Goal: Task Accomplishment & Management: Manage account settings

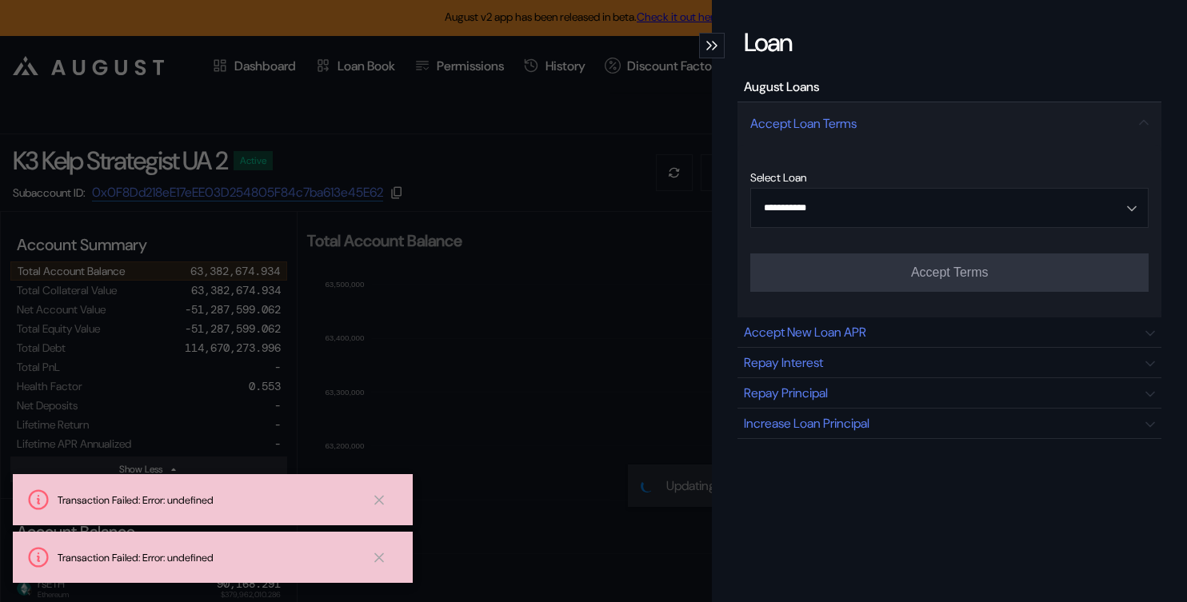
select select "*"
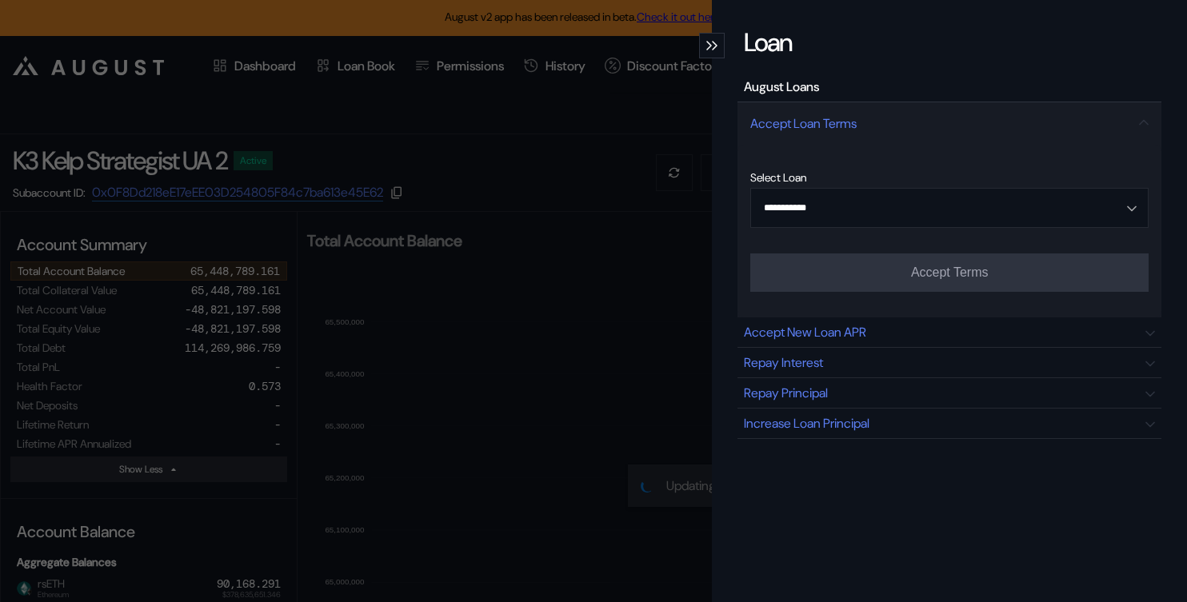
click at [709, 39] on div "modal" at bounding box center [712, 46] width 26 height 26
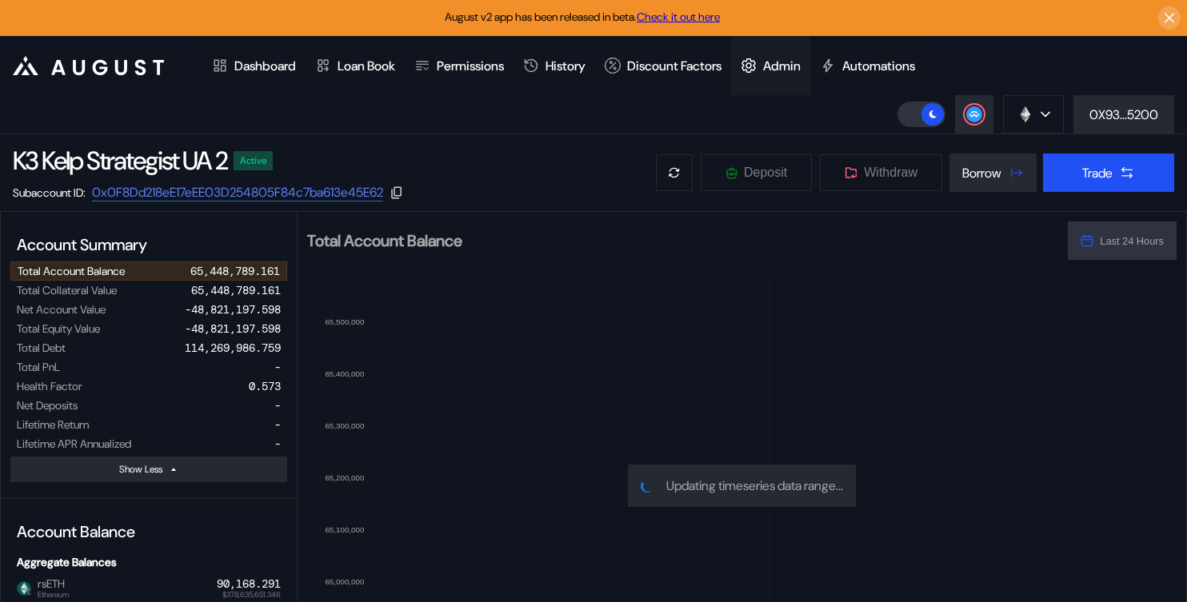
click at [789, 82] on div "Admin" at bounding box center [770, 65] width 79 height 59
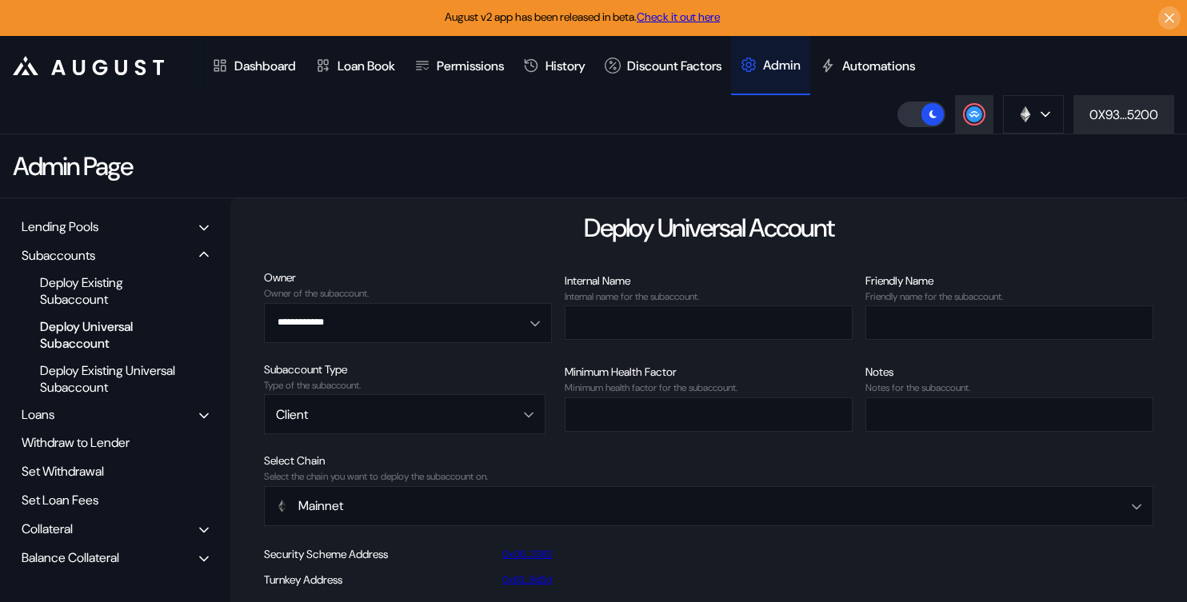
click at [70, 555] on div "Balance Collateral" at bounding box center [71, 558] width 98 height 17
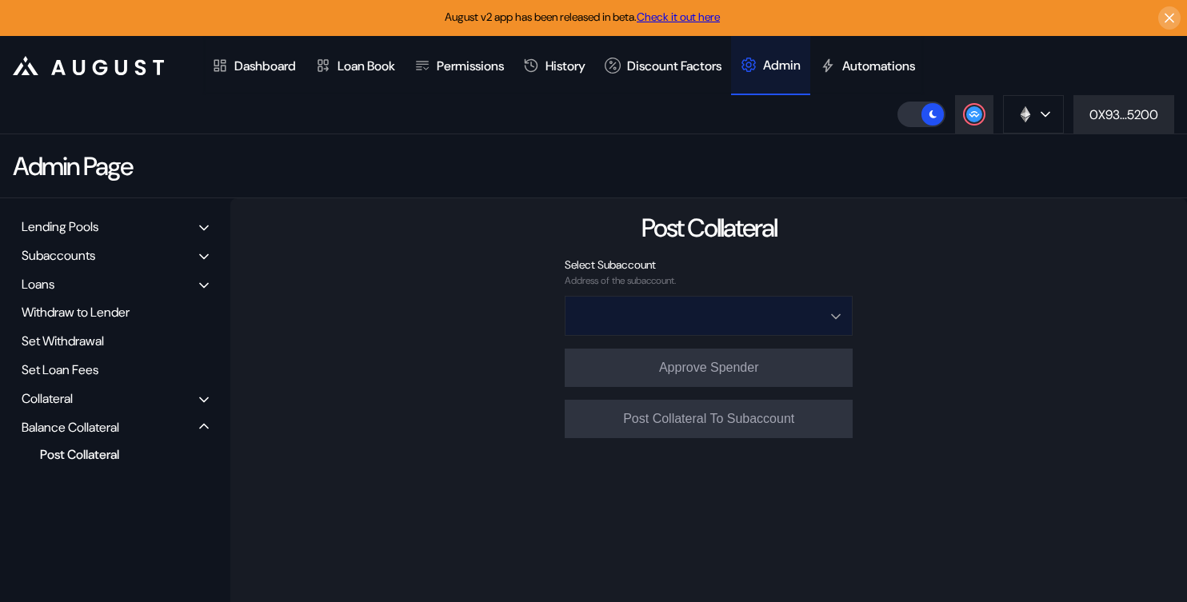
click at [663, 311] on input "Open menu" at bounding box center [700, 316] width 246 height 38
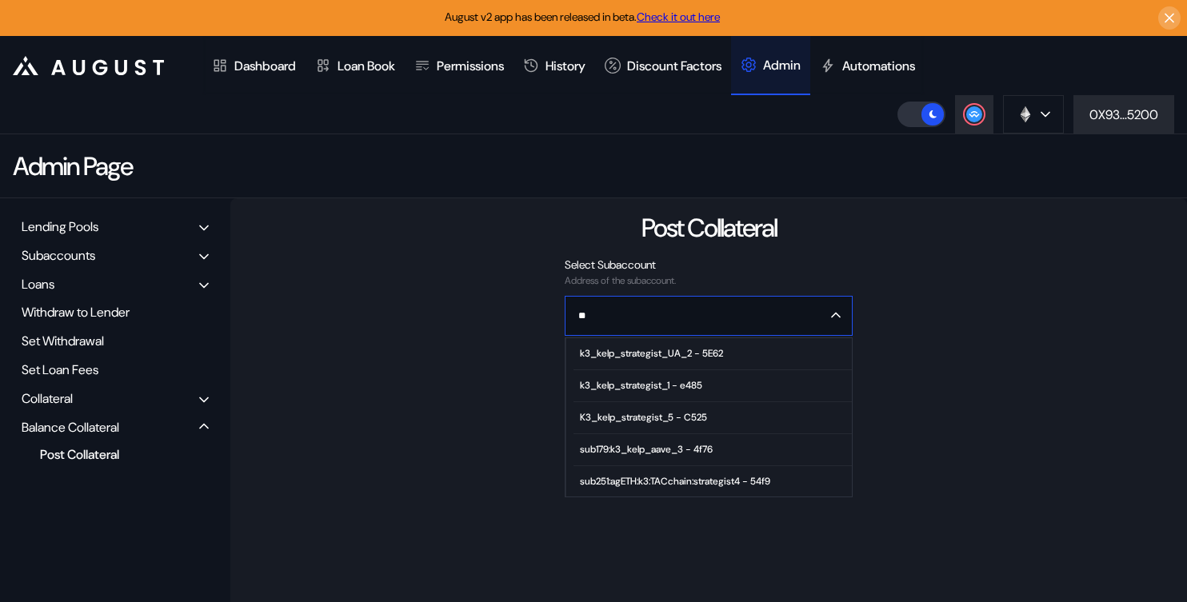
click at [686, 358] on div "k3_kelp_strategist_UA_2 - 5E62" at bounding box center [651, 353] width 143 height 11
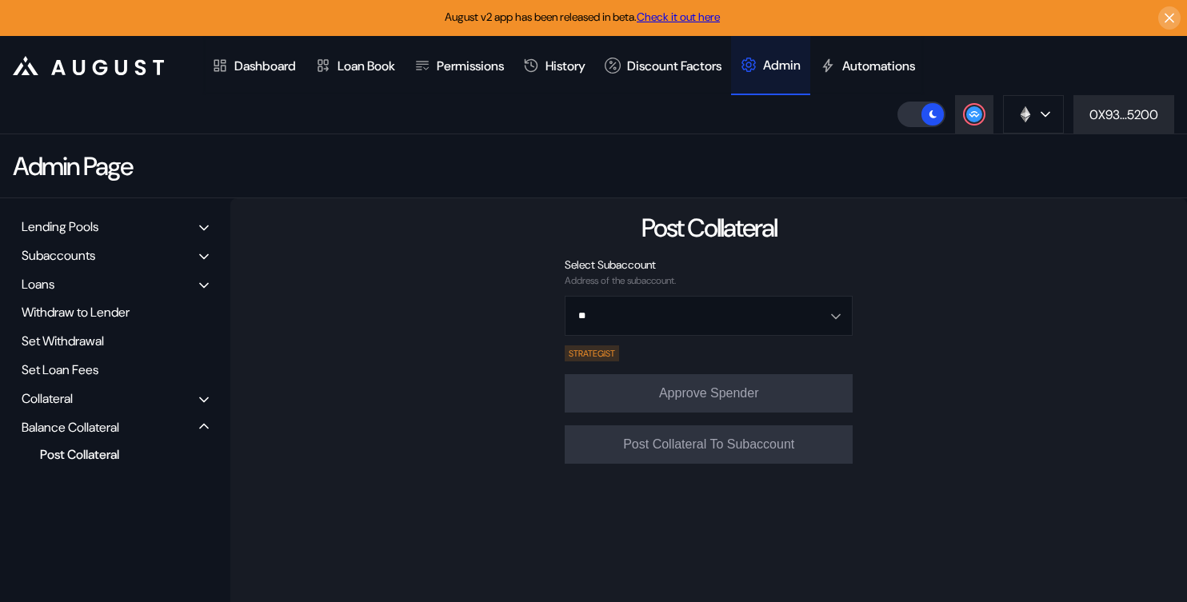
type input "**********"
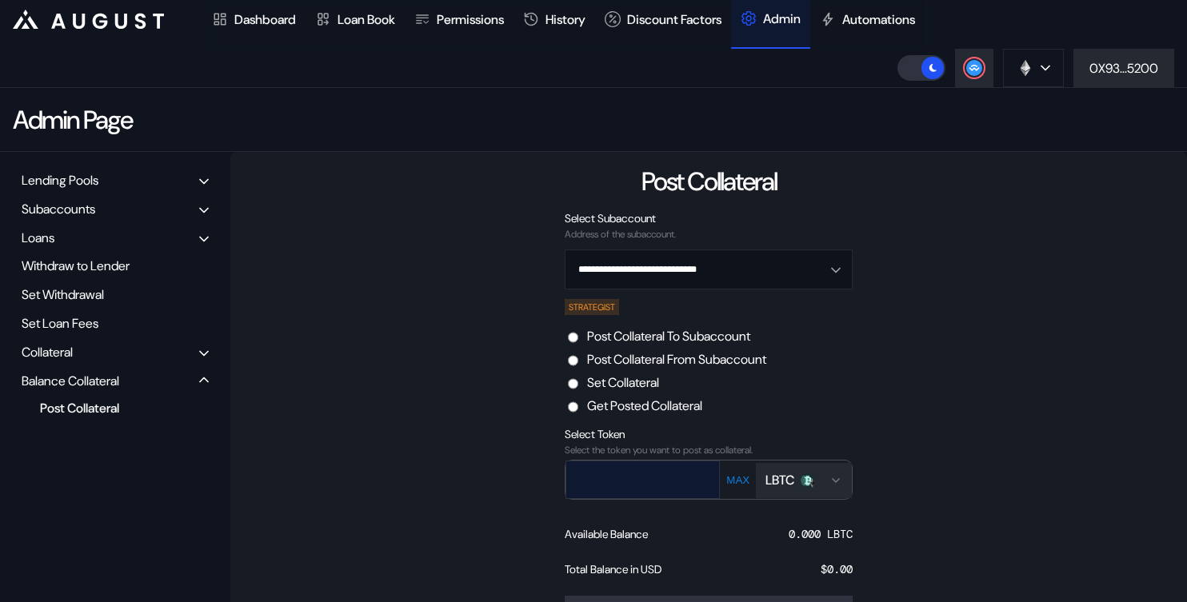
scroll to position [46, 0]
click at [617, 482] on input "text" at bounding box center [631, 480] width 130 height 33
paste input "**********"
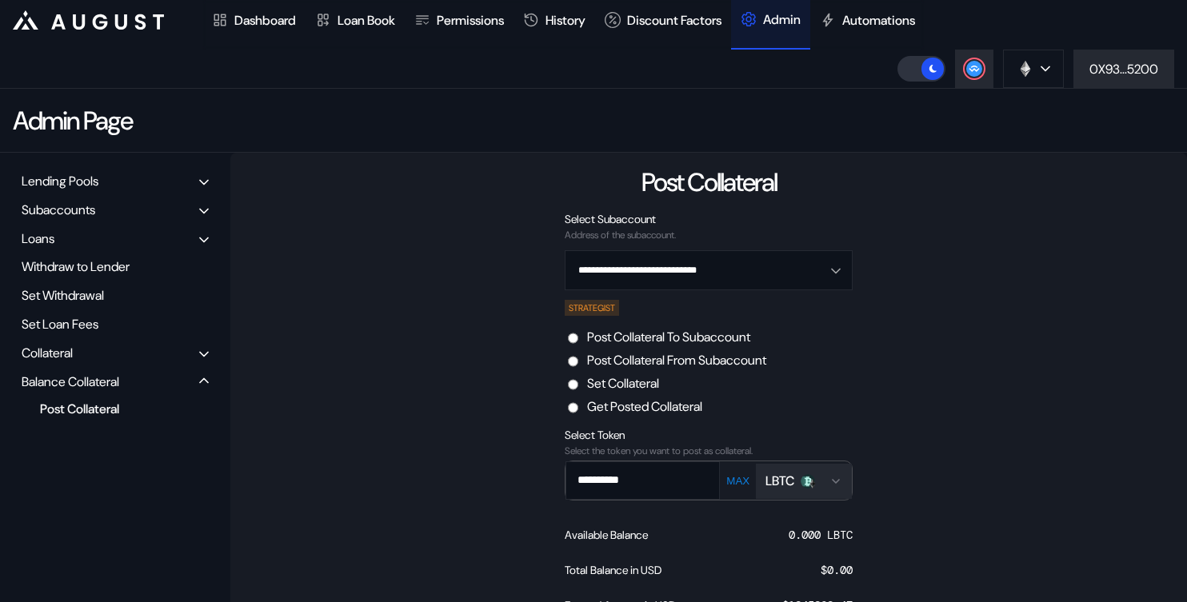
type input "**********"
click at [683, 366] on label "Post Collateral From Subaccount" at bounding box center [676, 360] width 179 height 17
click at [808, 482] on img "Open menu for selecting token for payment" at bounding box center [808, 481] width 14 height 14
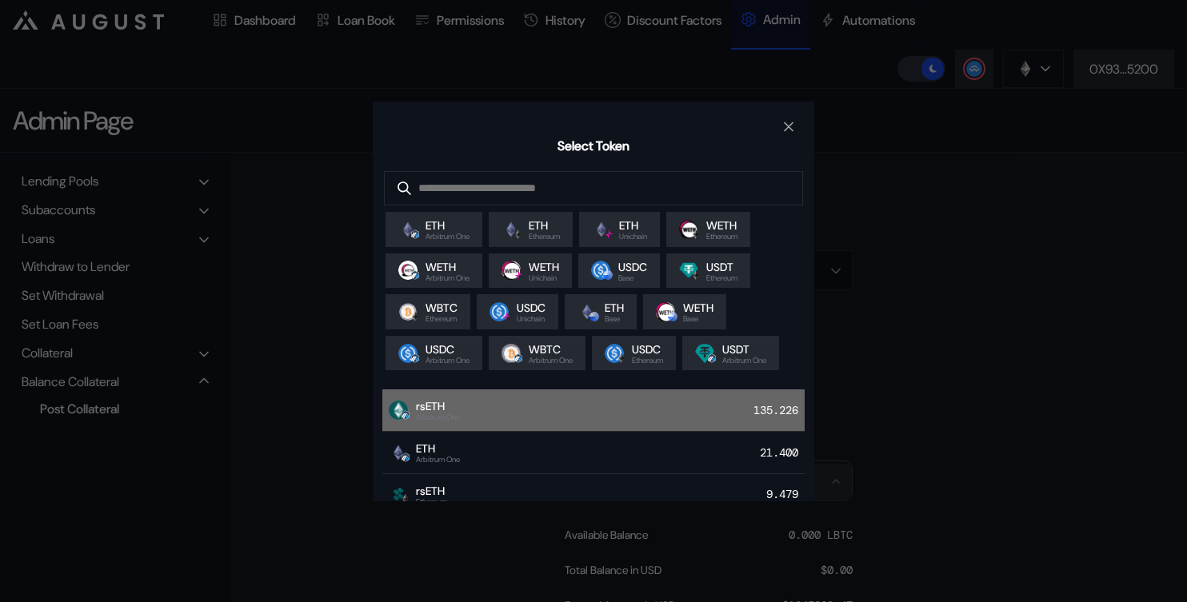
click at [491, 432] on div "rsETH Arbitrum One 135.226" at bounding box center [593, 411] width 422 height 42
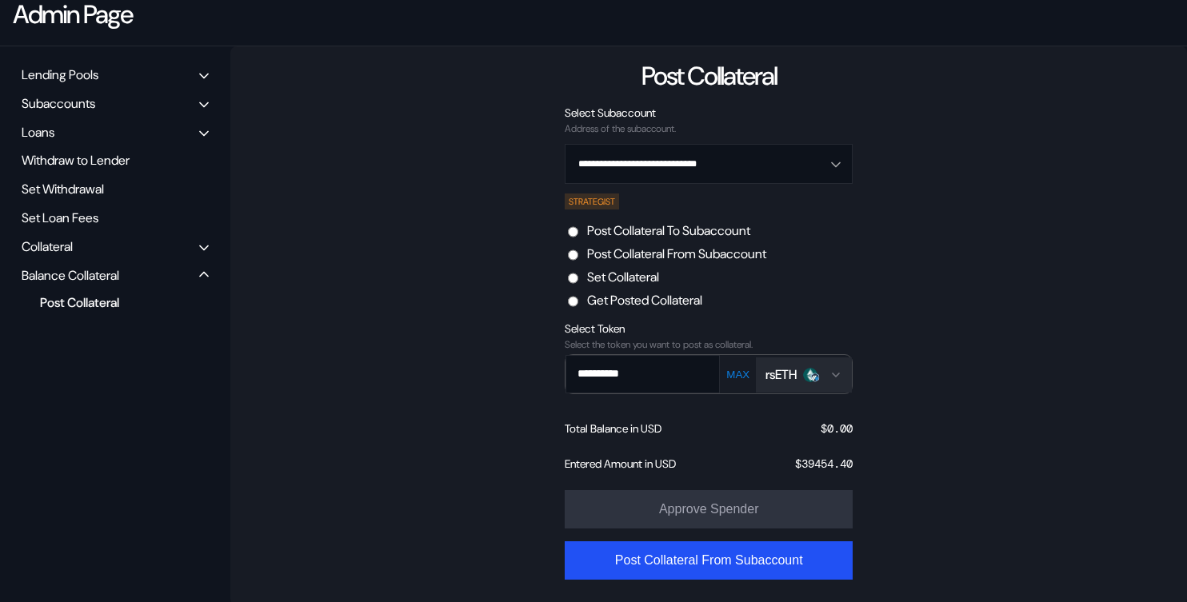
scroll to position [154, 0]
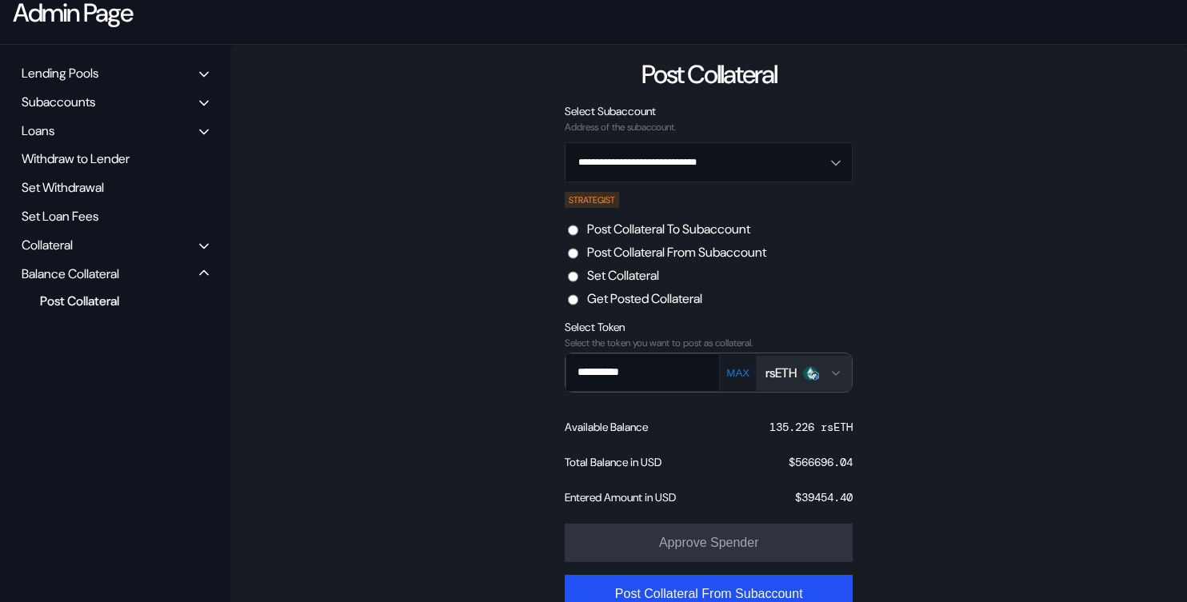
click at [809, 377] on img "Open menu for selecting token for payment" at bounding box center [810, 373] width 14 height 14
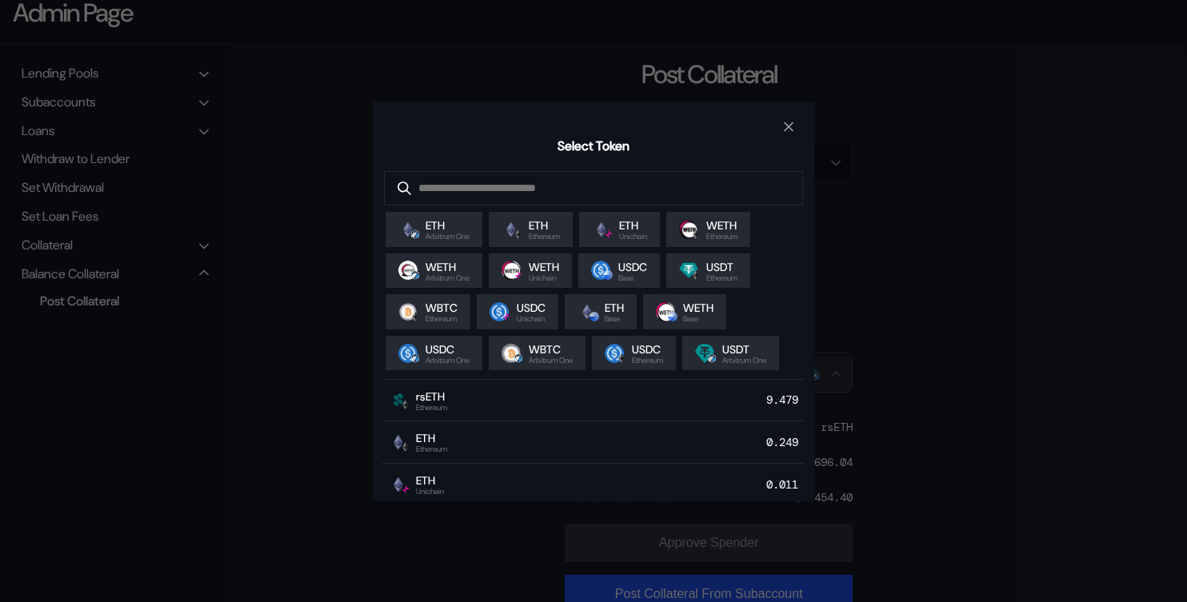
scroll to position [98, 0]
click at [520, 419] on div "rsETH Ethereum 9.479" at bounding box center [593, 398] width 422 height 42
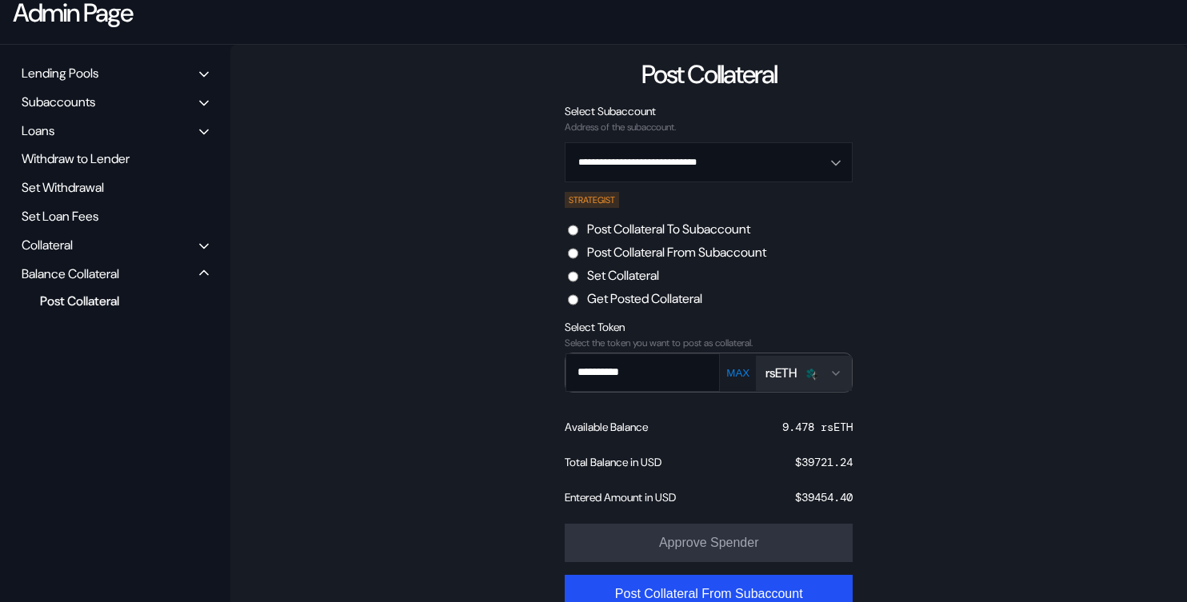
scroll to position [191, 0]
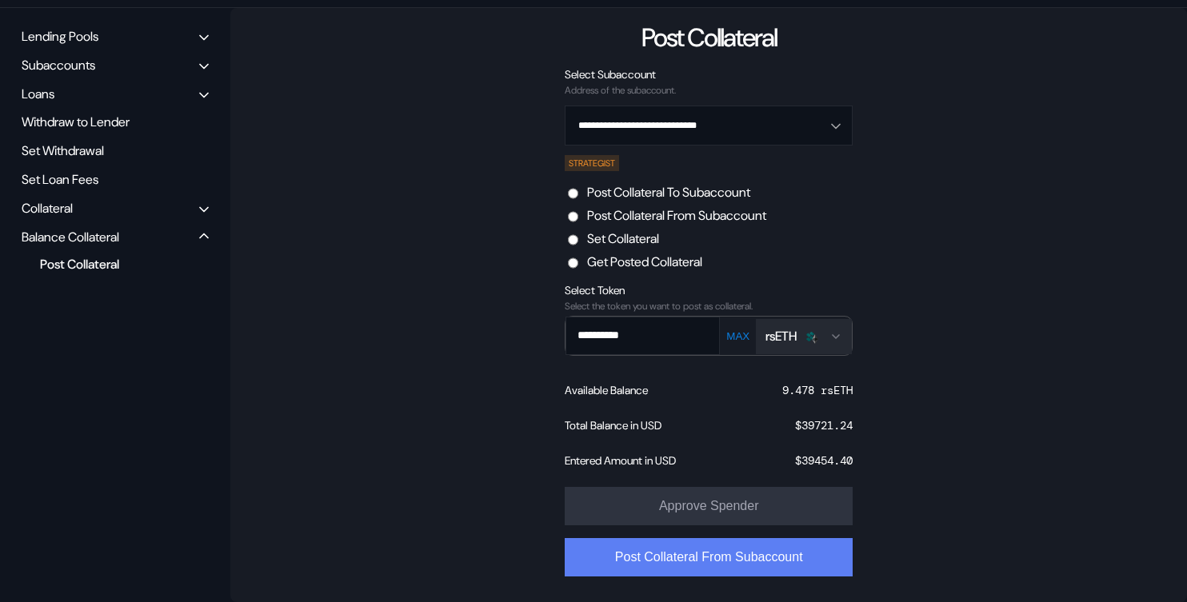
click at [664, 558] on button "Post Collateral From Subaccount" at bounding box center [709, 557] width 288 height 38
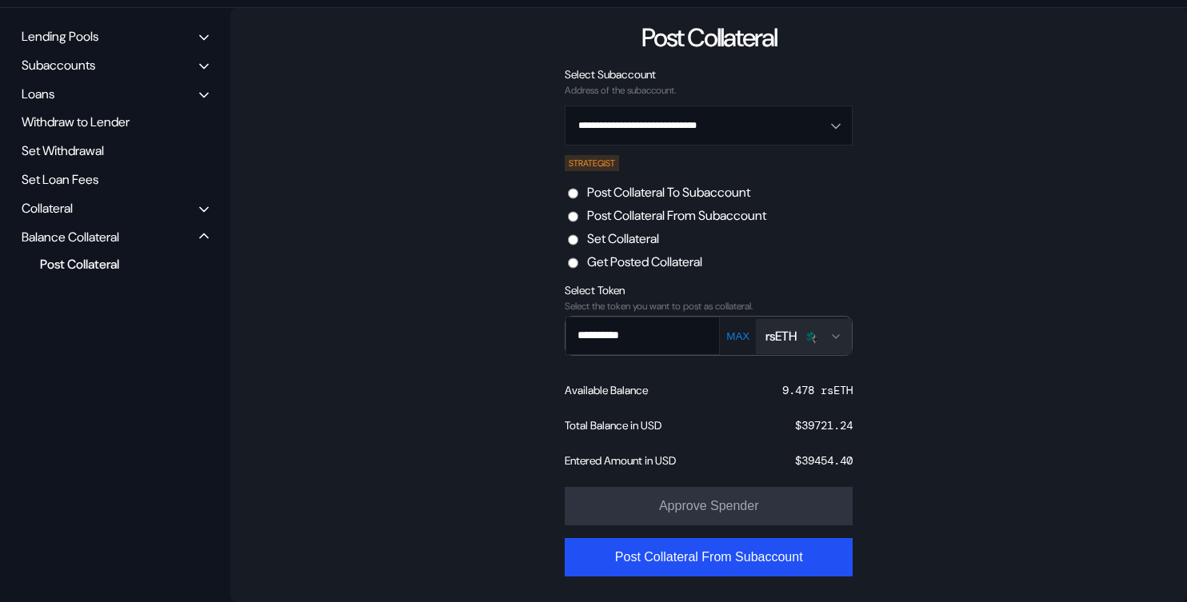
scroll to position [114, 0]
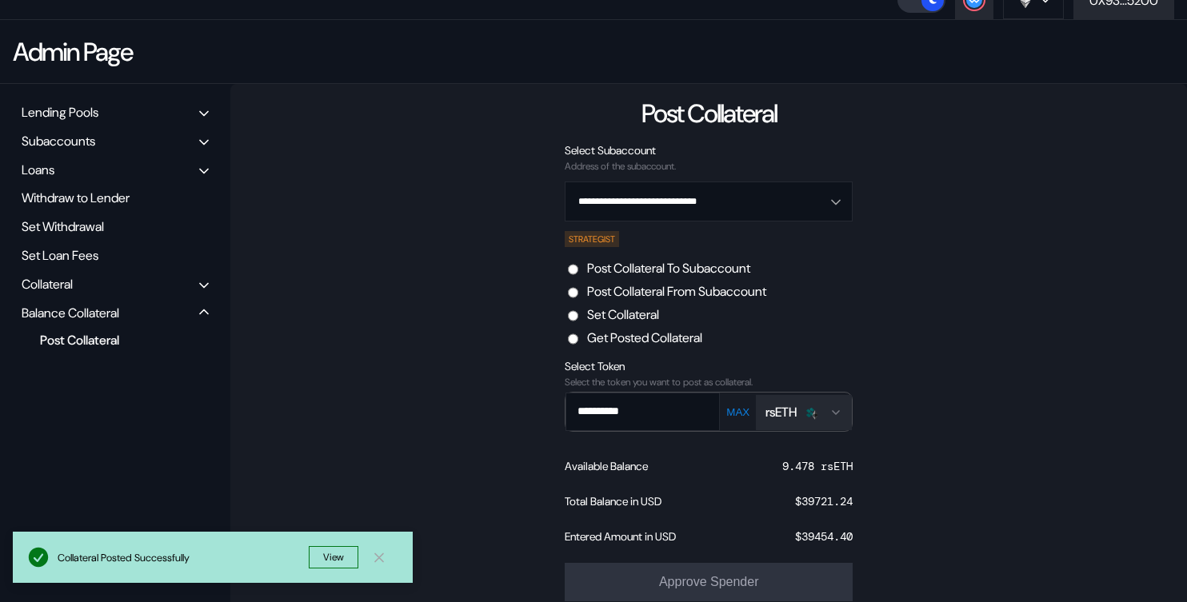
click at [620, 313] on label "Set Collateral" at bounding box center [623, 314] width 72 height 17
